Goal: Find specific page/section: Find specific page/section

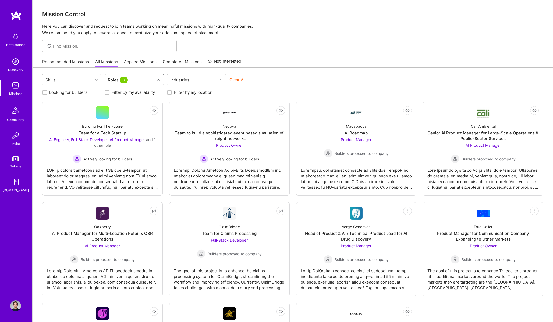
scroll to position [82, 0]
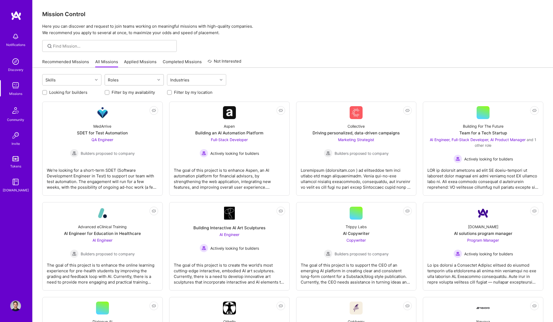
click at [129, 79] on div "Roles" at bounding box center [130, 80] width 50 height 11
click at [139, 113] on div "AI Product Manager" at bounding box center [134, 114] width 53 height 6
checkbox input "true"
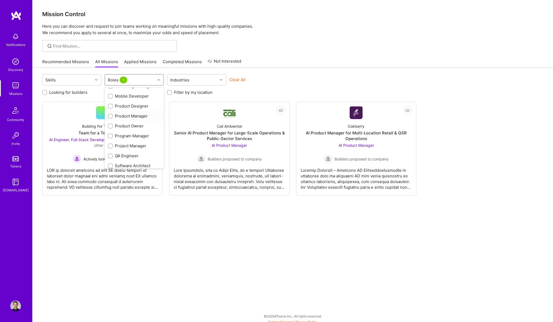
scroll to position [166, 0]
click at [136, 126] on div "Product Owner" at bounding box center [134, 128] width 53 height 6
checkbox input "true"
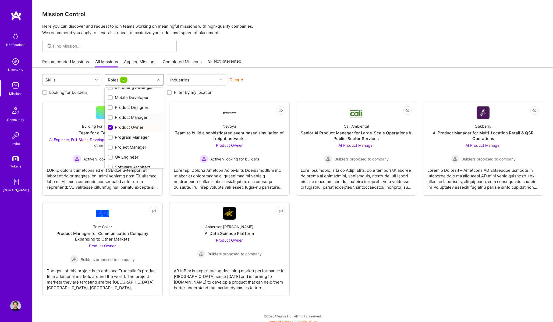
click at [136, 118] on div "Product Manager" at bounding box center [134, 118] width 53 height 6
checkbox input "true"
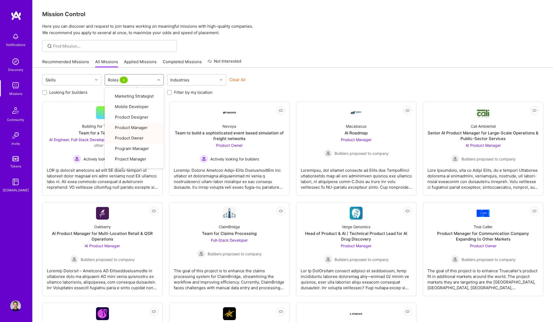
click at [340, 55] on div "Mission Control Here you can discover and request to join teams working on mean…" at bounding box center [293, 202] width 521 height 405
